Goal: Task Accomplishment & Management: Manage account settings

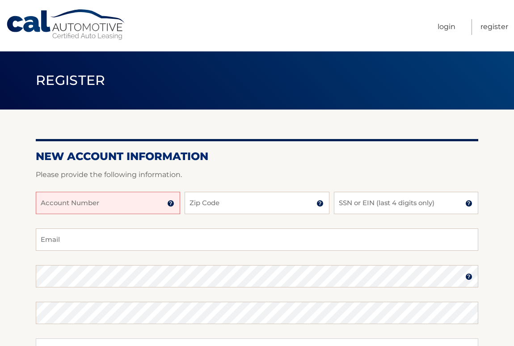
click at [84, 208] on input "Account Number" at bounding box center [108, 203] width 144 height 22
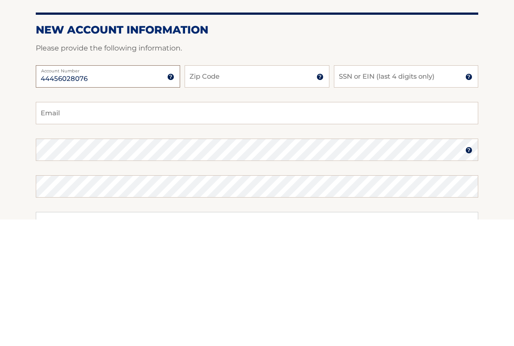
type input "44456028076"
click at [301, 192] on input "Zip Code" at bounding box center [257, 203] width 144 height 22
type input "33412"
click at [431, 192] on input "SSN or EIN (last 4 digits only)" at bounding box center [406, 203] width 144 height 22
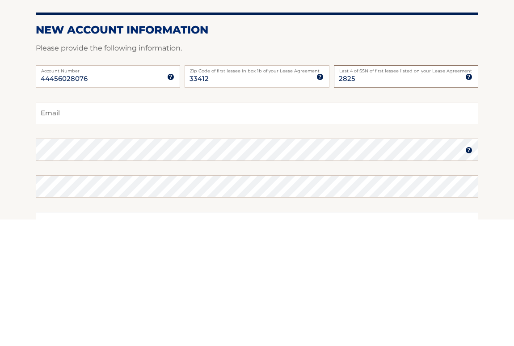
type input "2825"
click at [72, 228] on input "Email" at bounding box center [257, 239] width 442 height 22
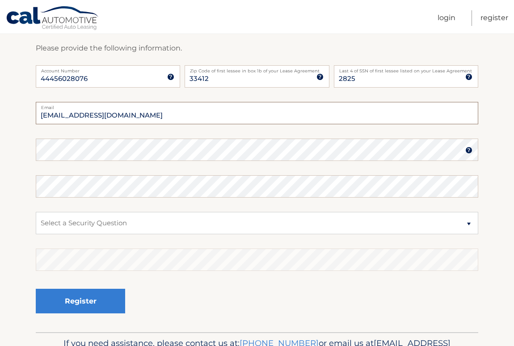
type input "gancherb23@yahoo.com"
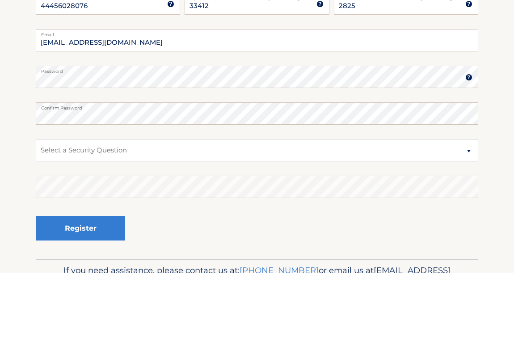
scroll to position [180, 0]
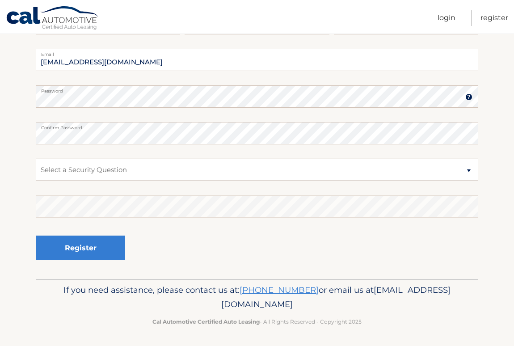
click at [67, 177] on select "Select a Security Question What was the name of your elementary school? What is…" at bounding box center [257, 170] width 442 height 22
select select "2"
click at [61, 248] on button "Register" at bounding box center [80, 248] width 89 height 25
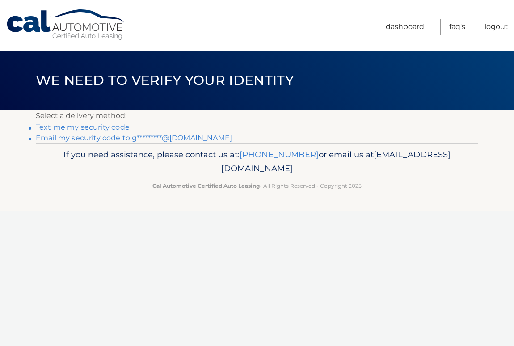
click at [51, 126] on link "Text me my security code" at bounding box center [83, 127] width 94 height 8
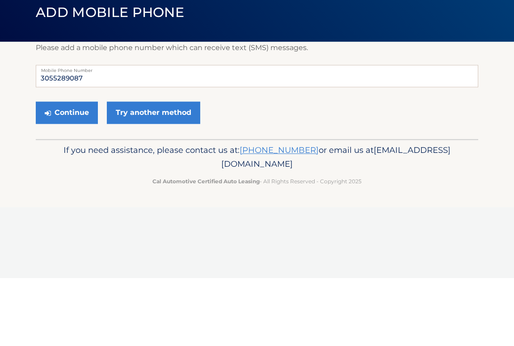
click at [74, 169] on button "Continue" at bounding box center [67, 180] width 62 height 22
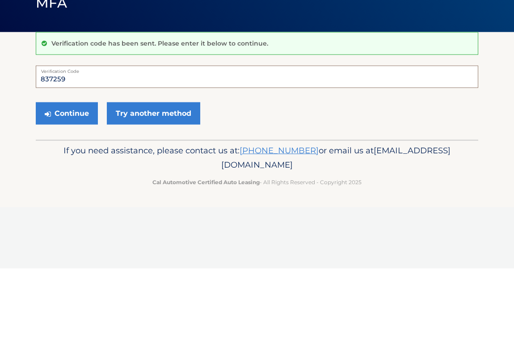
type input "837259"
click at [67, 180] on button "Continue" at bounding box center [67, 191] width 62 height 22
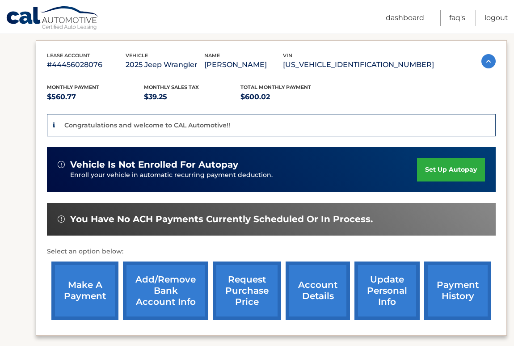
scroll to position [146, 0]
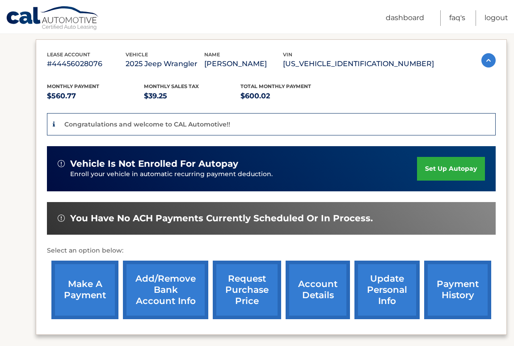
click at [467, 172] on link "set up autopay" at bounding box center [451, 169] width 68 height 24
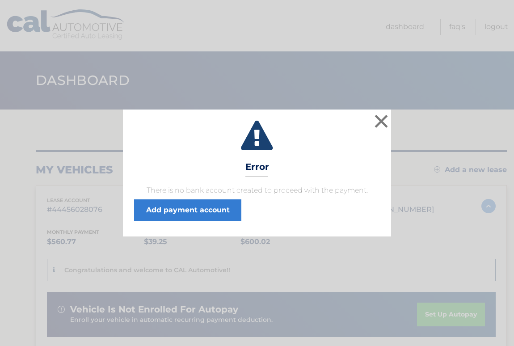
click at [167, 208] on link "Add payment account" at bounding box center [187, 209] width 107 height 21
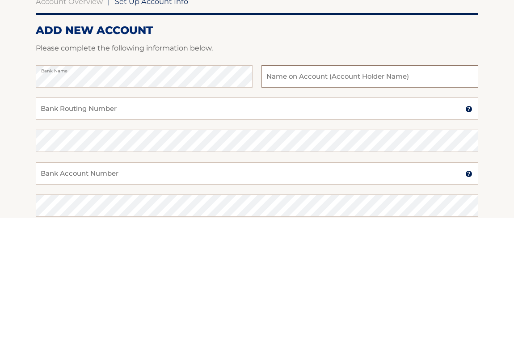
click at [425, 194] on input "text" at bounding box center [369, 205] width 217 height 22
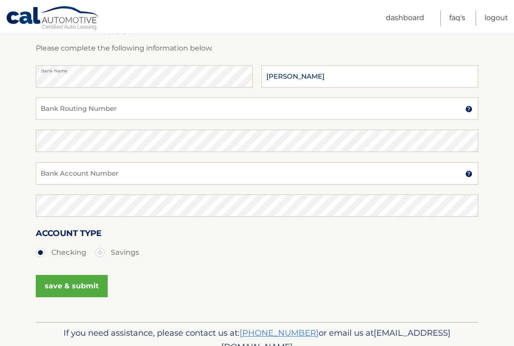
type input "[PERSON_NAME]"
click at [72, 114] on input "Bank Routing Number" at bounding box center [257, 108] width 442 height 22
type input "267084131"
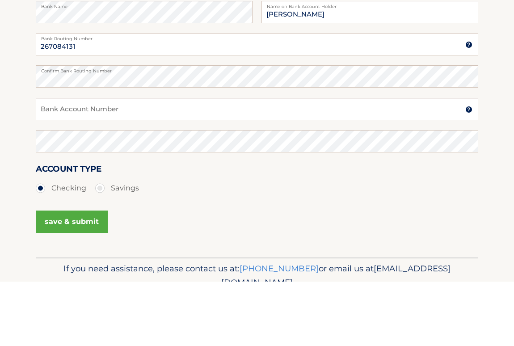
click at [184, 163] on input "Bank Account Number" at bounding box center [257, 174] width 442 height 22
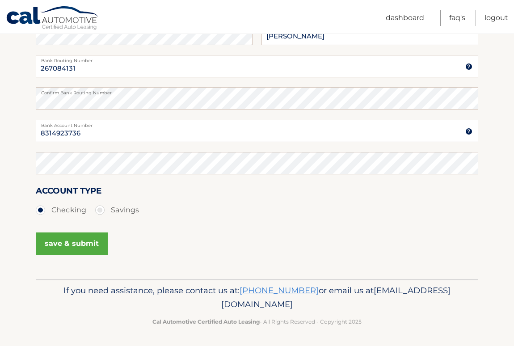
type input "8314923736"
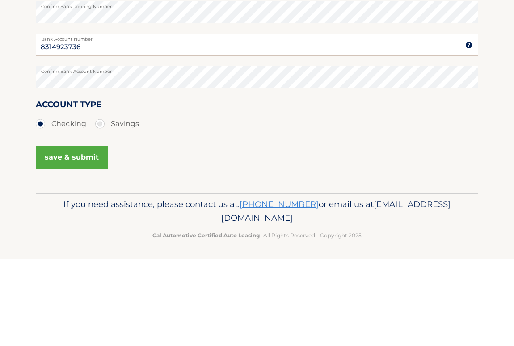
scroll to position [171, 0]
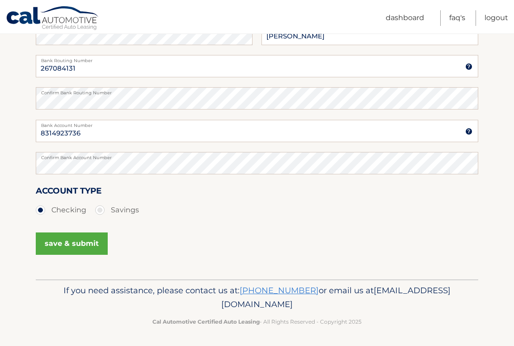
click at [58, 246] on button "save & submit" at bounding box center [72, 243] width 72 height 22
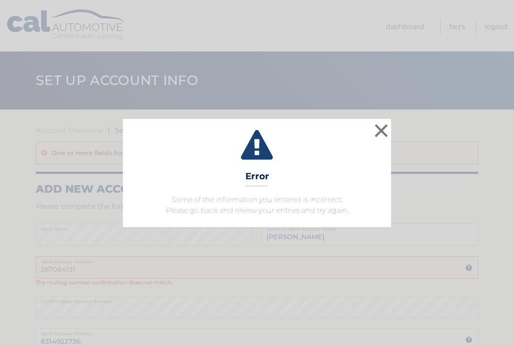
click at [388, 131] on button "×" at bounding box center [381, 131] width 18 height 18
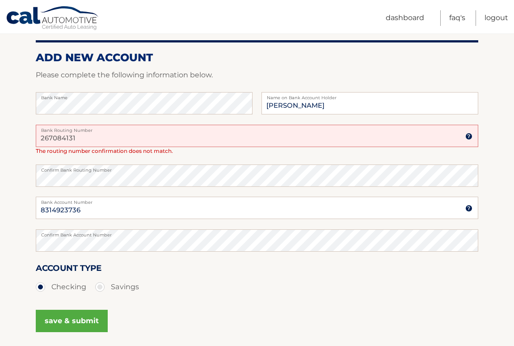
scroll to position [136, 0]
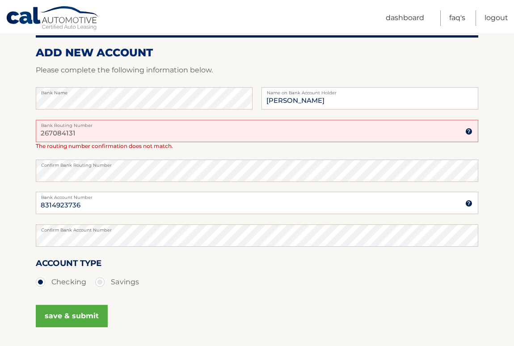
click at [100, 132] on input "267084131" at bounding box center [257, 131] width 442 height 22
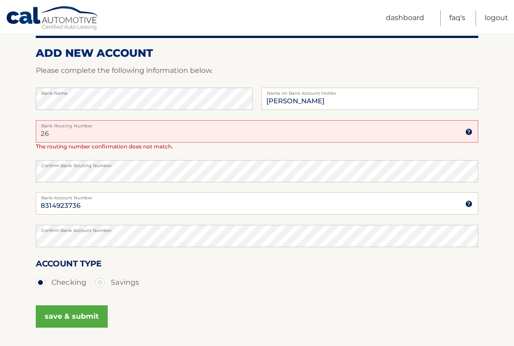
type input "2"
type input "267084131"
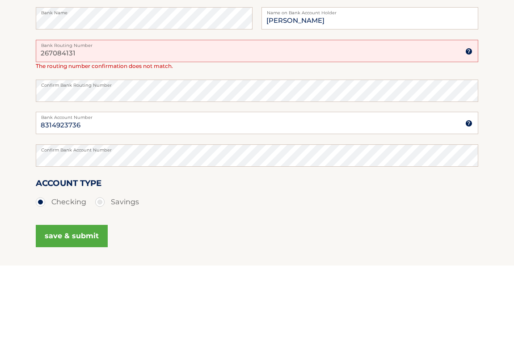
scroll to position [181, 0]
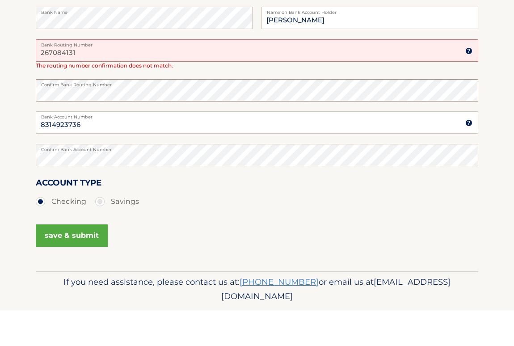
click at [70, 271] on button "save & submit" at bounding box center [72, 271] width 72 height 22
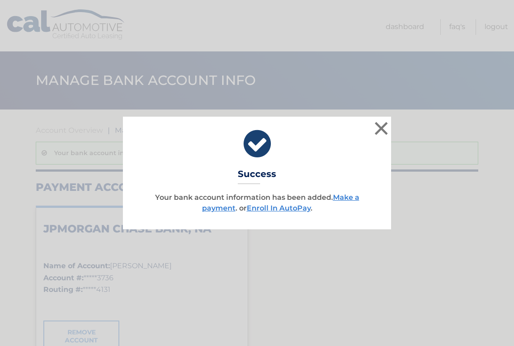
click at [388, 130] on button "×" at bounding box center [381, 128] width 18 height 18
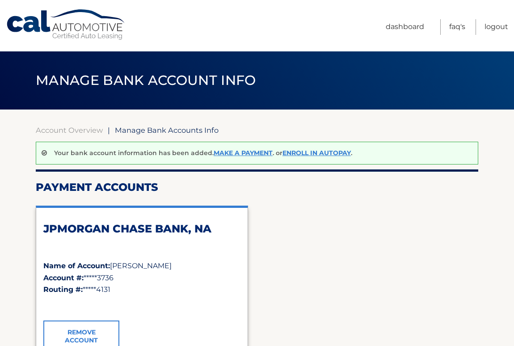
click at [47, 127] on link "Account Overview" at bounding box center [69, 130] width 67 height 9
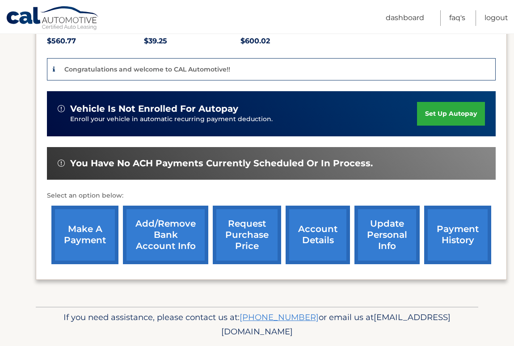
scroll to position [200, 0]
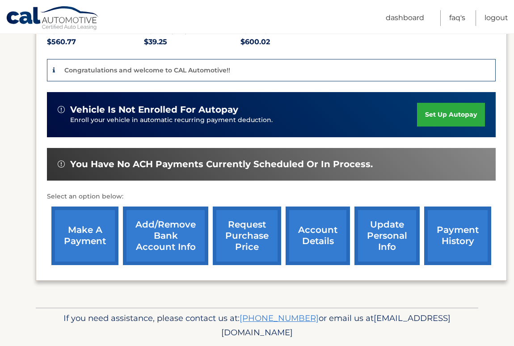
click at [240, 229] on link "request purchase price" at bounding box center [247, 235] width 68 height 59
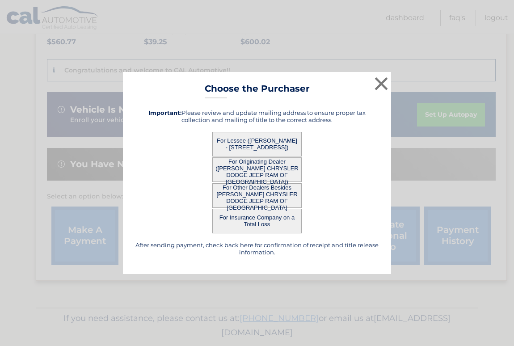
click at [217, 156] on button "For Lessee ([PERSON_NAME] - [STREET_ADDRESS])" at bounding box center [256, 144] width 89 height 25
click at [232, 156] on button "For Lessee ([PERSON_NAME] - [STREET_ADDRESS])" at bounding box center [256, 144] width 89 height 25
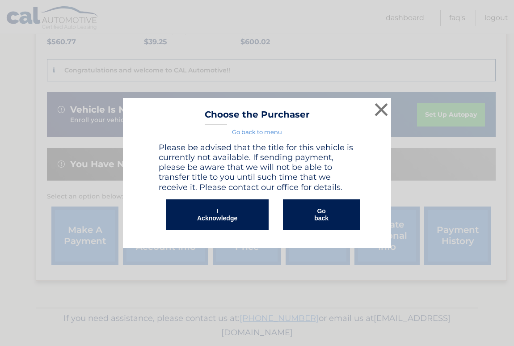
click at [207, 230] on button "I Acknowledge" at bounding box center [217, 214] width 103 height 30
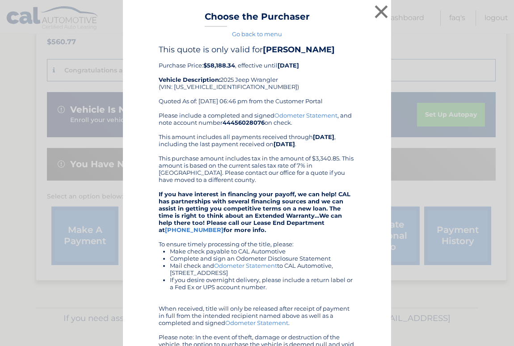
click at [382, 12] on button "×" at bounding box center [381, 12] width 18 height 18
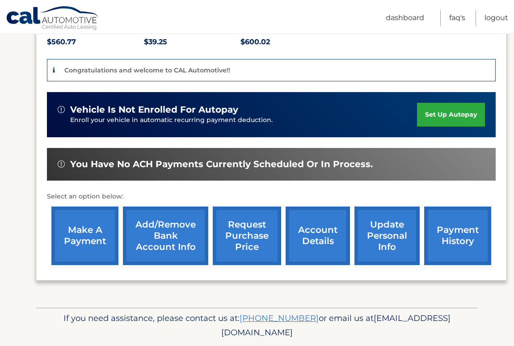
click at [404, 238] on link "update personal info" at bounding box center [386, 235] width 65 height 59
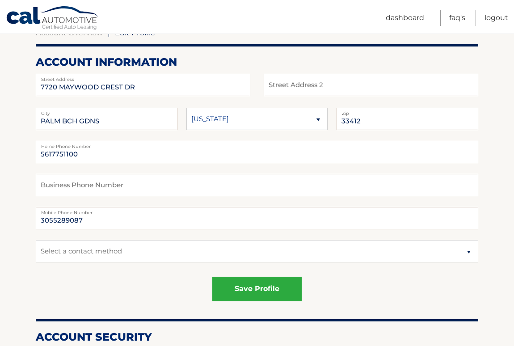
scroll to position [98, 0]
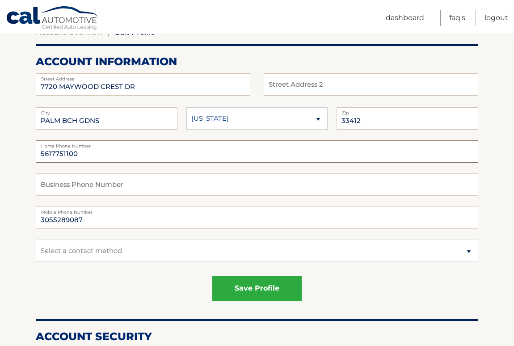
click at [101, 150] on input "5617751100" at bounding box center [257, 151] width 442 height 22
type input "5"
type input "3055289087"
click at [119, 254] on select "Select a contact method Mobile Home" at bounding box center [257, 251] width 442 height 22
select select "1"
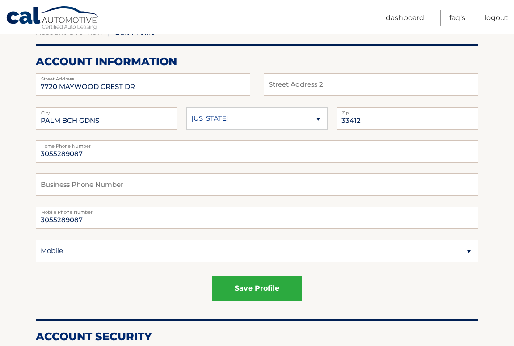
click at [251, 287] on button "save profile" at bounding box center [256, 288] width 89 height 25
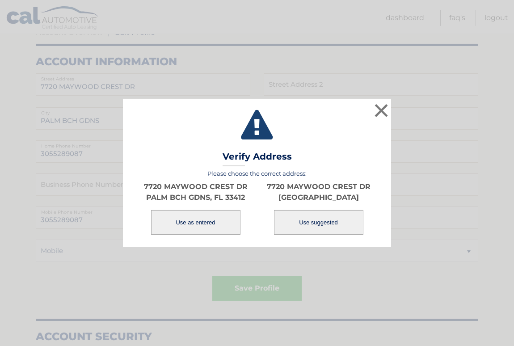
click at [309, 233] on button "Use suggested" at bounding box center [318, 222] width 89 height 25
type input "[GEOGRAPHIC_DATA]"
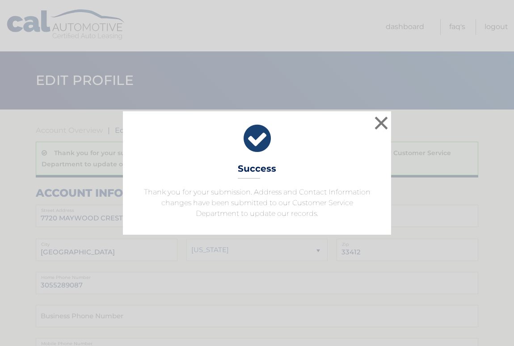
click at [389, 124] on button "×" at bounding box center [381, 123] width 18 height 18
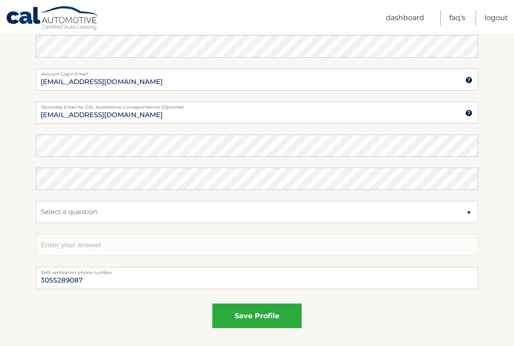
scroll to position [479, 0]
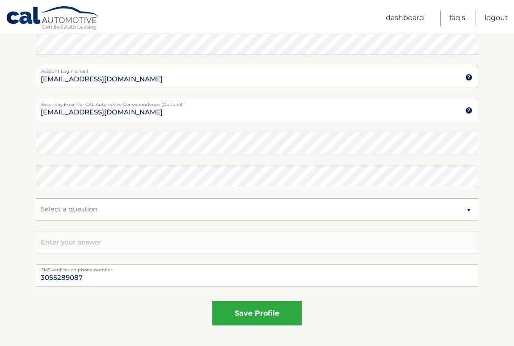
click at [46, 210] on select "Select a question What was the name of your elementary school? What is your mot…" at bounding box center [257, 209] width 442 height 22
select select "2"
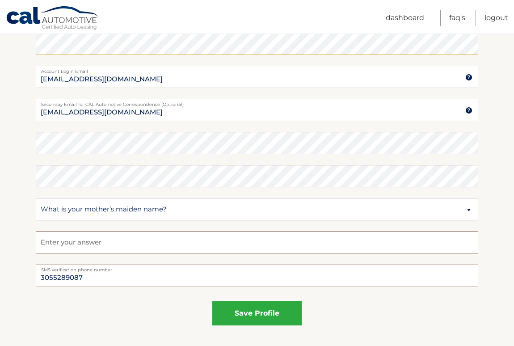
click at [49, 240] on input "text" at bounding box center [257, 242] width 442 height 22
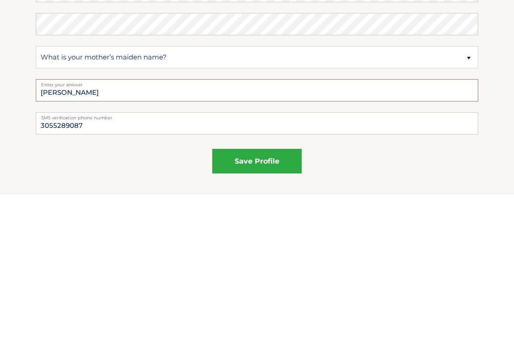
type input "[PERSON_NAME]"
click at [239, 301] on button "save profile" at bounding box center [256, 313] width 89 height 25
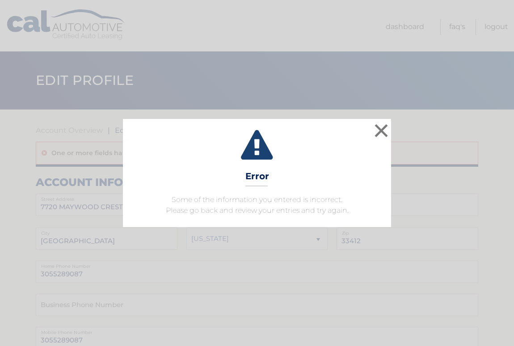
click at [390, 126] on button "×" at bounding box center [381, 131] width 18 height 18
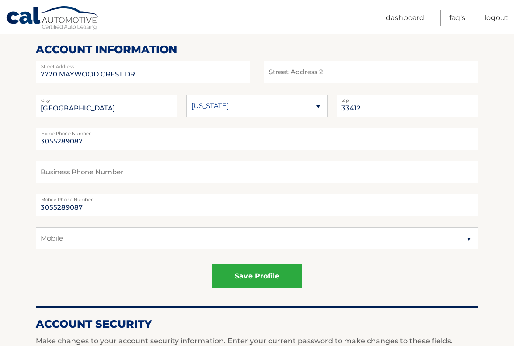
scroll to position [134, 0]
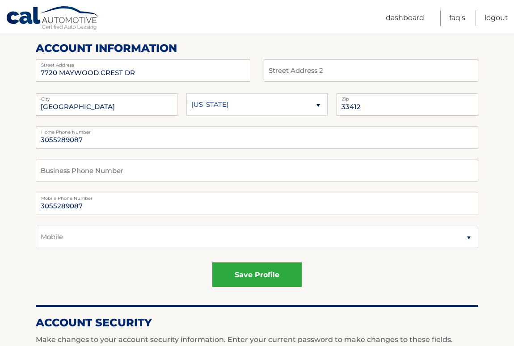
click at [245, 278] on button "save profile" at bounding box center [256, 274] width 89 height 25
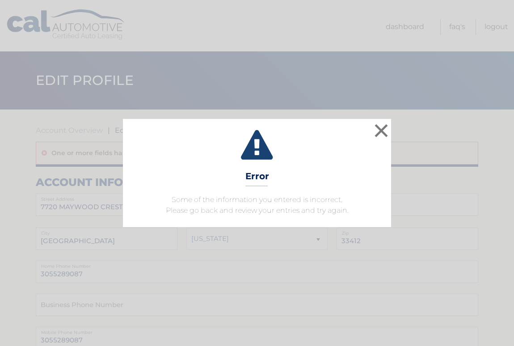
click at [389, 131] on button "×" at bounding box center [381, 131] width 18 height 18
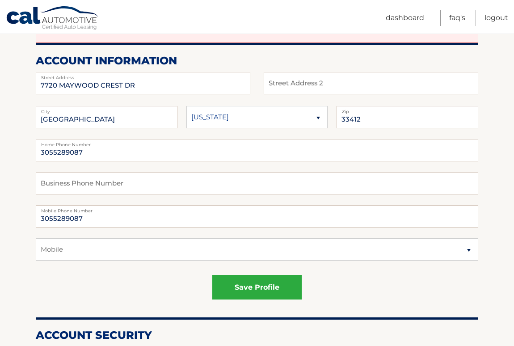
scroll to position [124, 0]
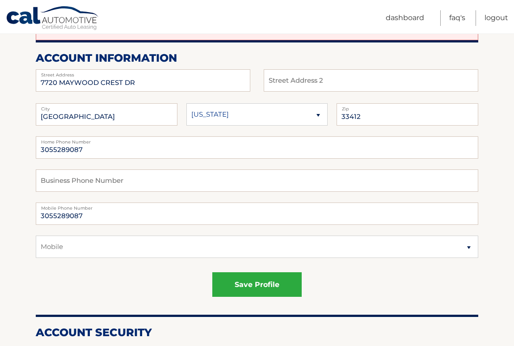
click at [258, 283] on button "save profile" at bounding box center [256, 284] width 89 height 25
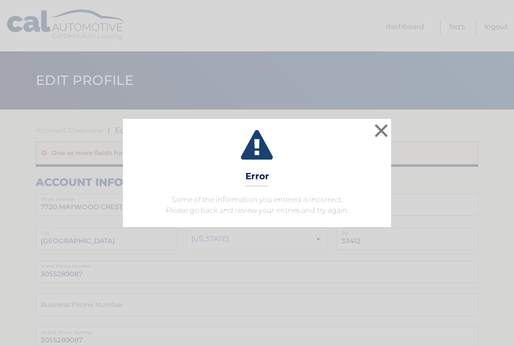
click at [386, 134] on button "×" at bounding box center [381, 131] width 18 height 18
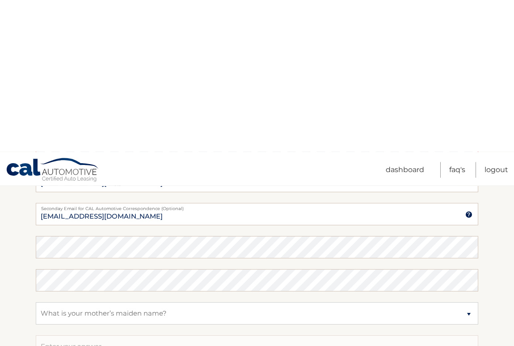
scroll to position [515, 0]
click at [255, 274] on button "save profile" at bounding box center [256, 265] width 89 height 25
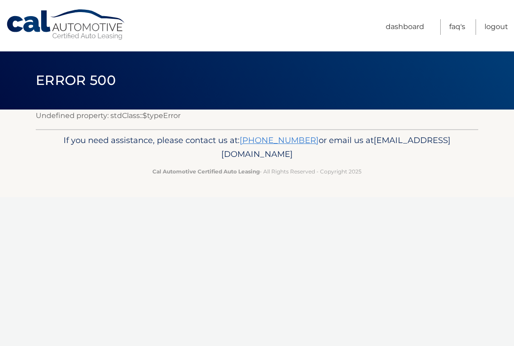
click at [53, 80] on span "Error 500" at bounding box center [76, 80] width 80 height 17
click at [45, 27] on link "Cal Automotive" at bounding box center [66, 25] width 121 height 32
click at [23, 34] on link "Cal Automotive" at bounding box center [66, 25] width 121 height 32
click at [415, 34] on link "Dashboard" at bounding box center [405, 27] width 38 height 16
click at [417, 26] on link "Dashboard" at bounding box center [405, 27] width 38 height 16
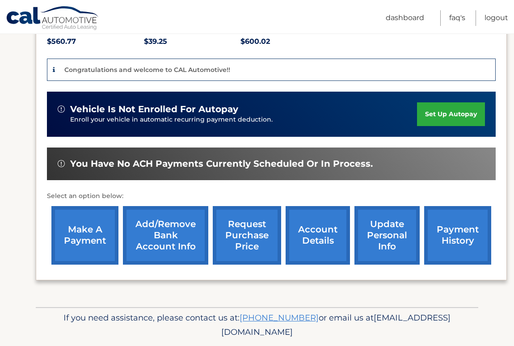
scroll to position [200, 0]
